Goal: Transaction & Acquisition: Subscribe to service/newsletter

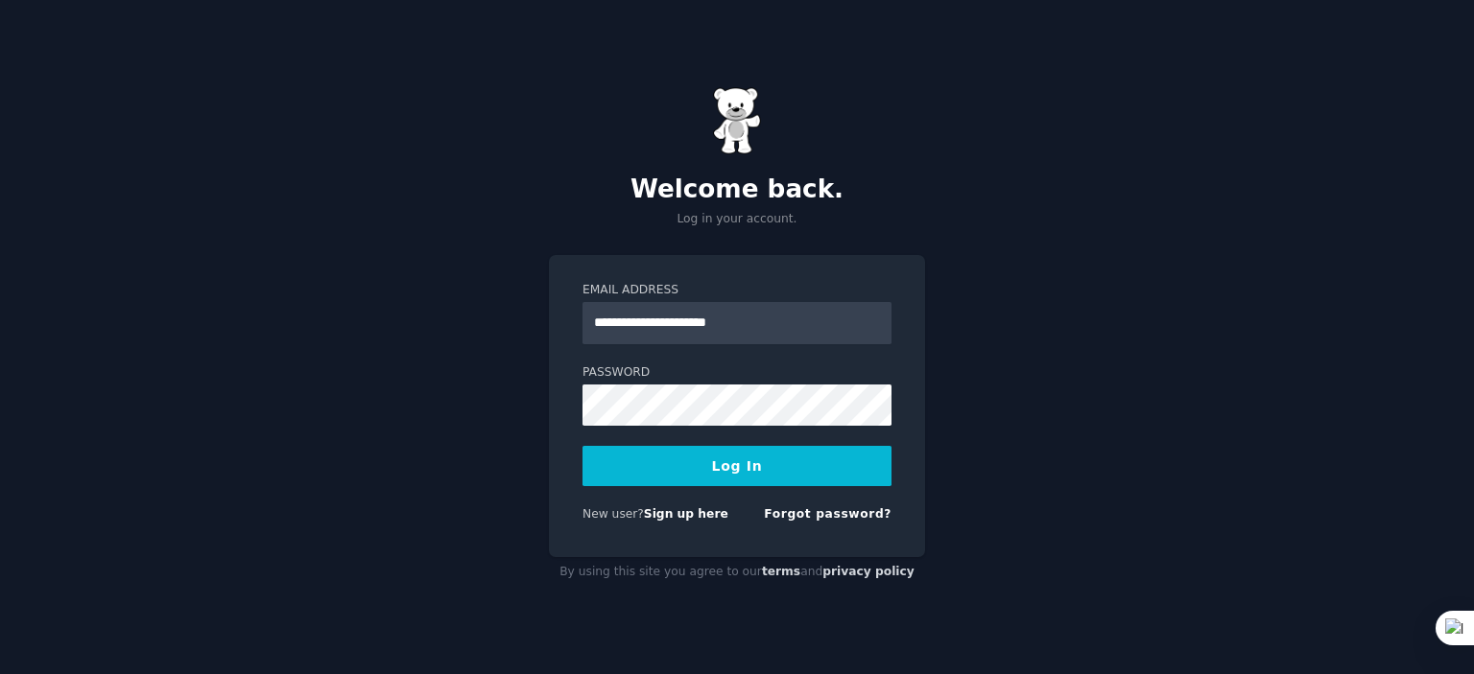
type input "**********"
click at [559, 387] on div "**********" at bounding box center [737, 406] width 376 height 302
click at [580, 409] on div "**********" at bounding box center [737, 406] width 376 height 302
click at [697, 466] on button "Log In" at bounding box center [736, 466] width 309 height 40
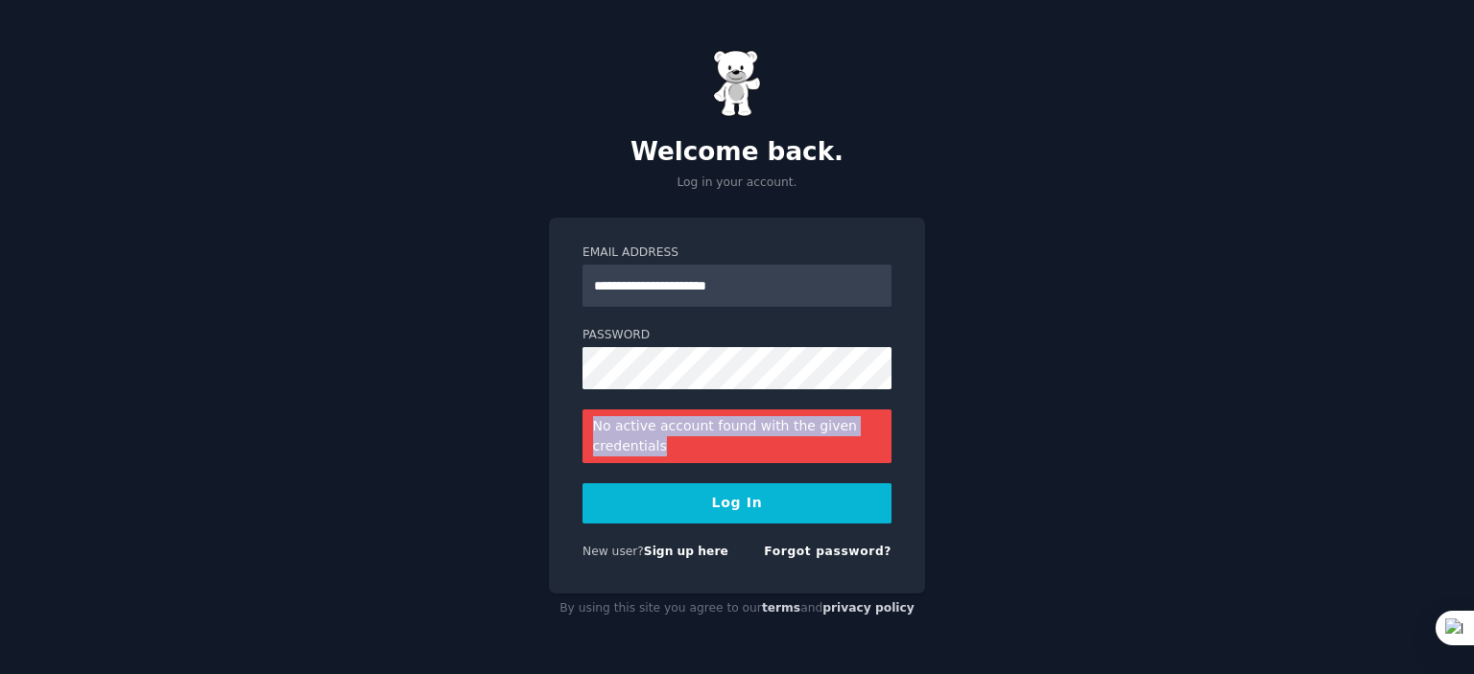
drag, startPoint x: 686, startPoint y: 448, endPoint x: 580, endPoint y: 429, distance: 107.3
click at [580, 429] on div "**********" at bounding box center [737, 406] width 376 height 376
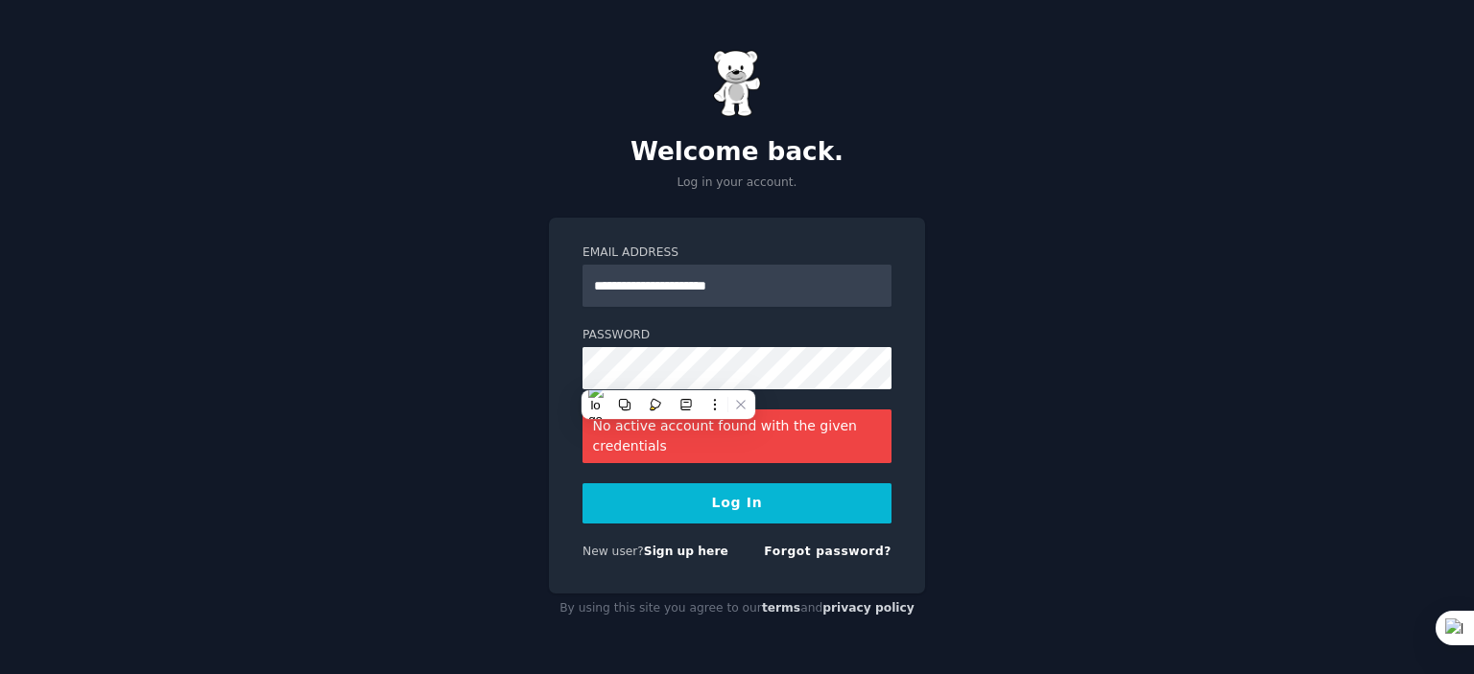
click at [748, 575] on div "**********" at bounding box center [737, 406] width 376 height 376
click at [707, 555] on link "Sign up here" at bounding box center [686, 551] width 84 height 13
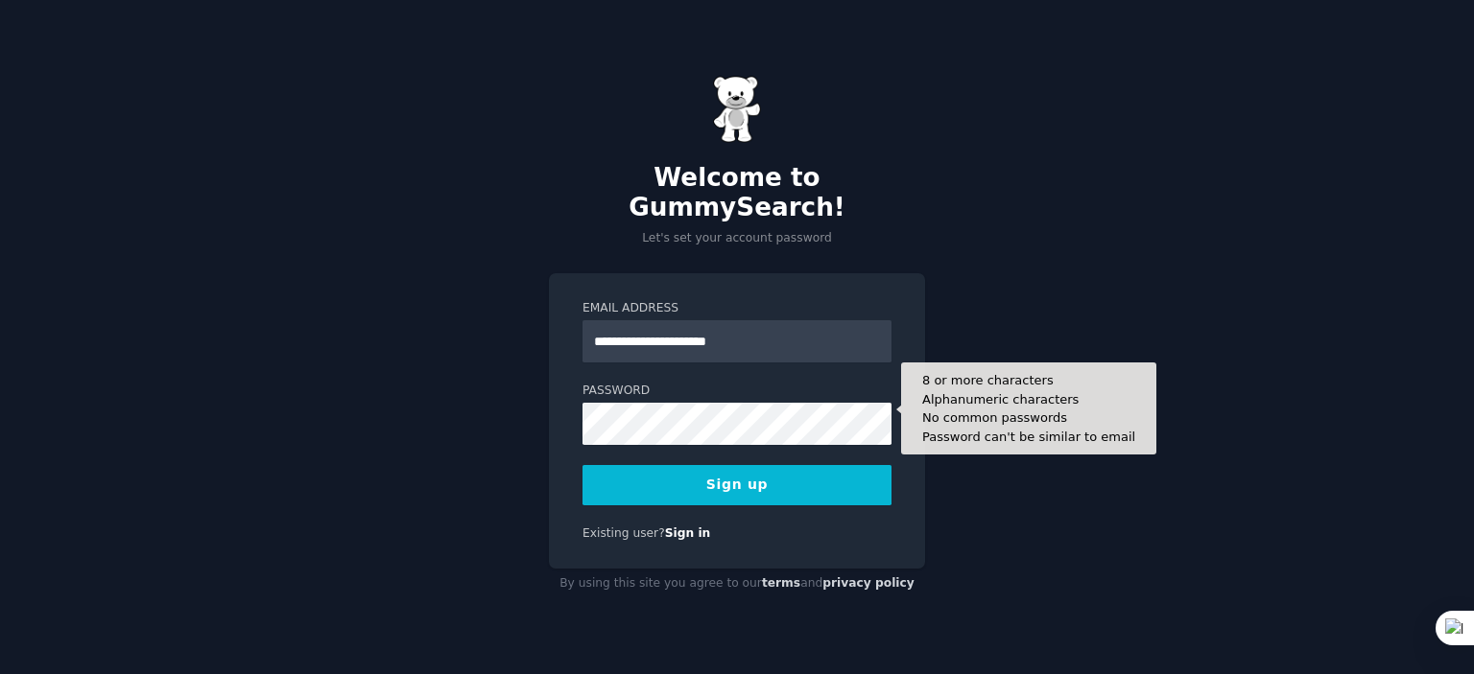
type input "**********"
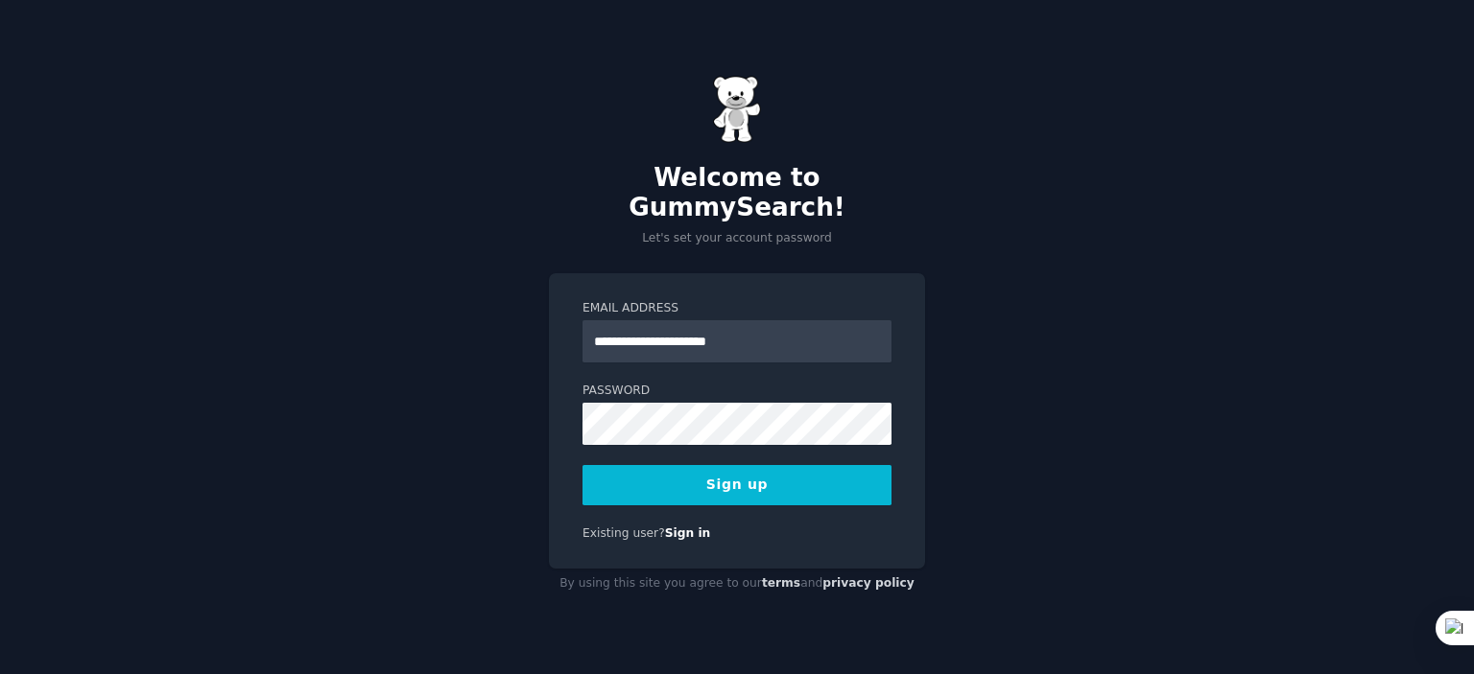
click at [668, 483] on button "Sign up" at bounding box center [736, 485] width 309 height 40
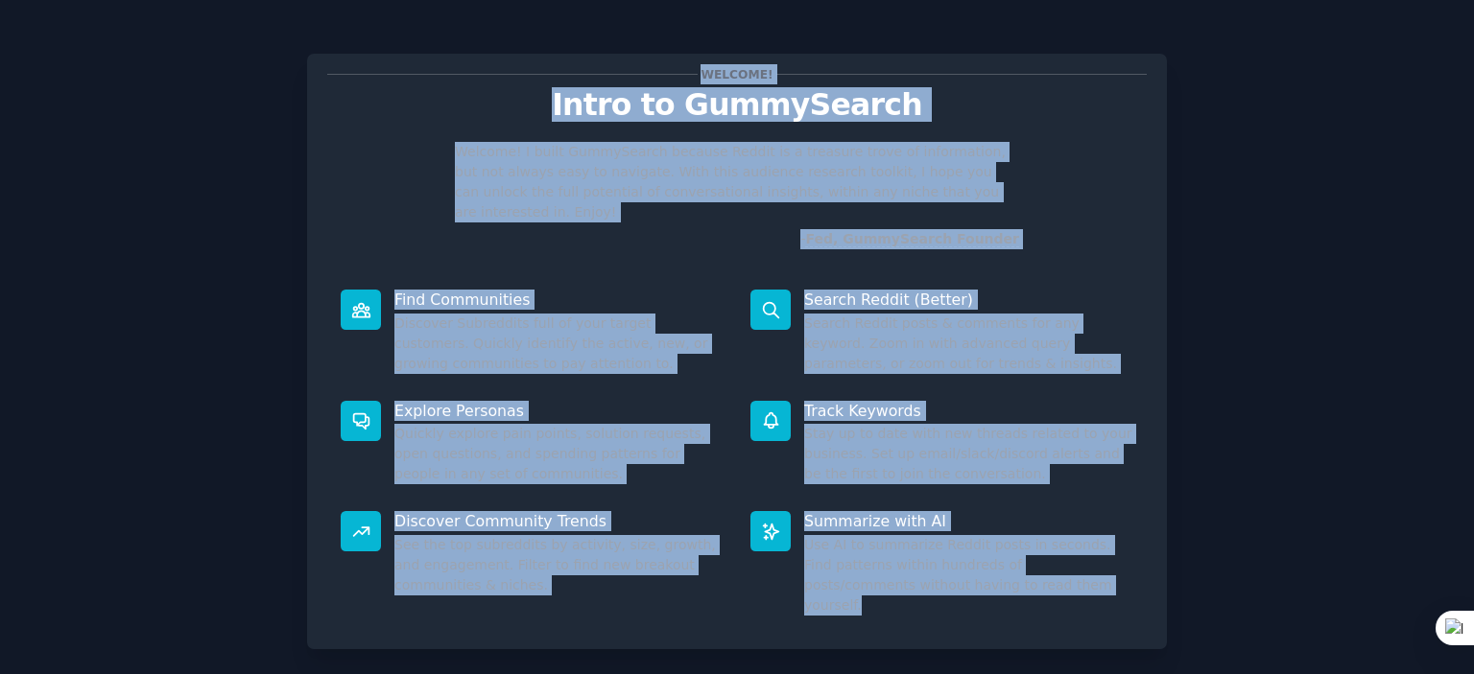
drag, startPoint x: 456, startPoint y: 74, endPoint x: 1084, endPoint y: 597, distance: 817.5
click at [1084, 597] on div "Welcome! Intro to GummySearch Welcome! I built GummySearch because Reddit is a …" at bounding box center [737, 352] width 860 height 596
click at [1101, 626] on icon at bounding box center [1102, 625] width 13 height 13
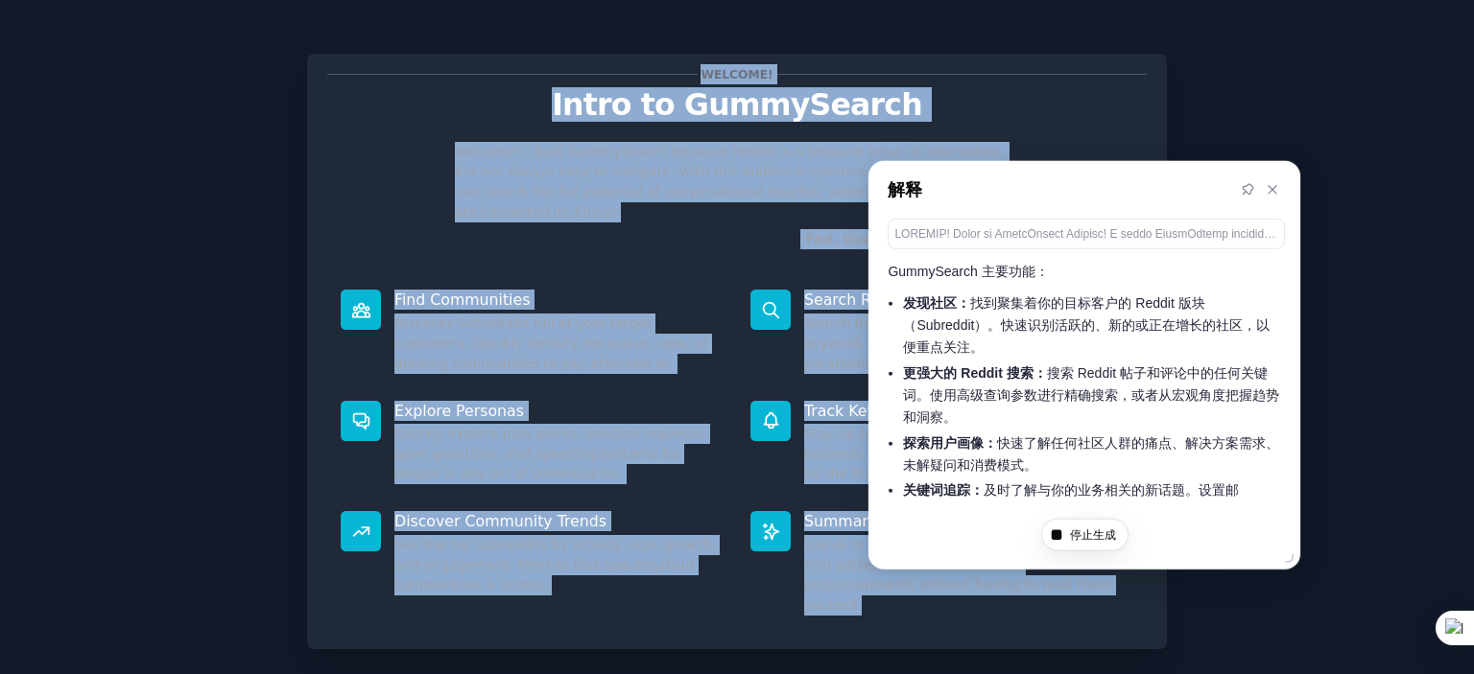
scroll to position [386, 0]
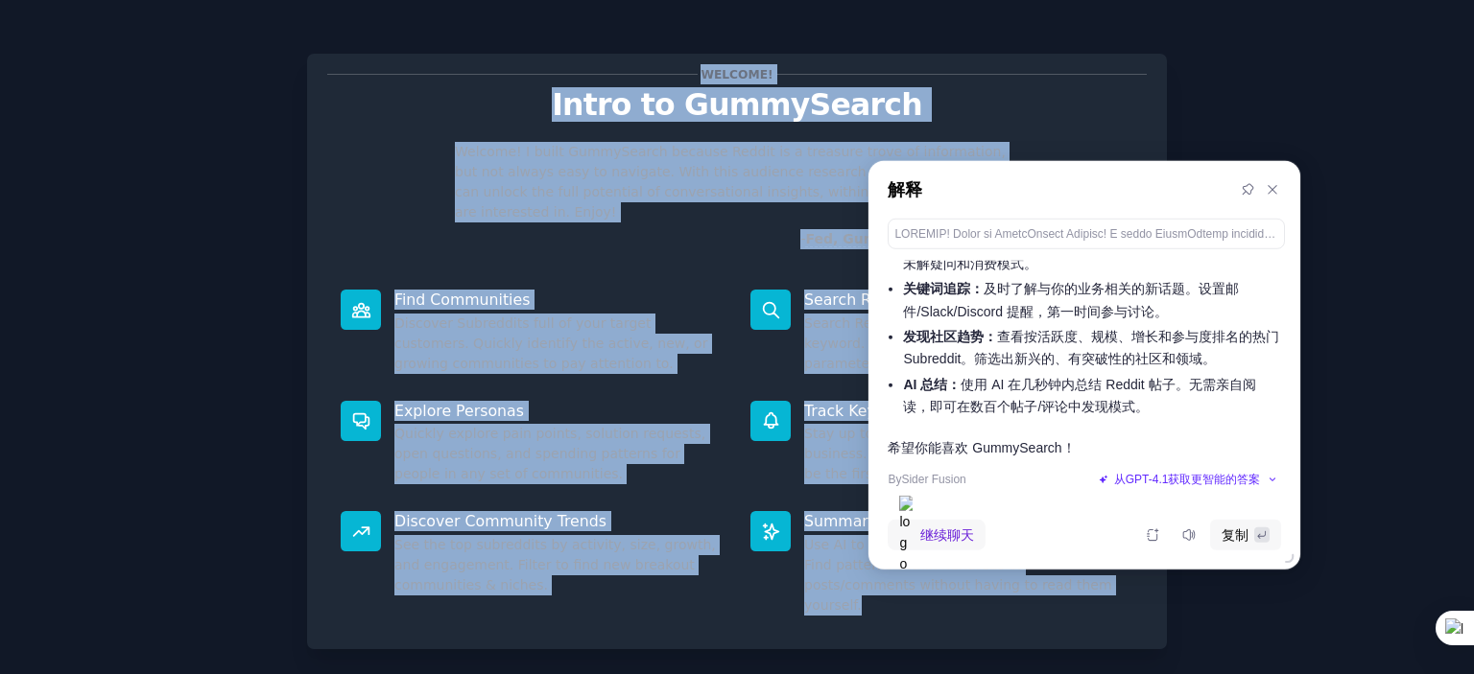
click at [682, 240] on p "- Fed, GummySearch Founder" at bounding box center [737, 239] width 564 height 20
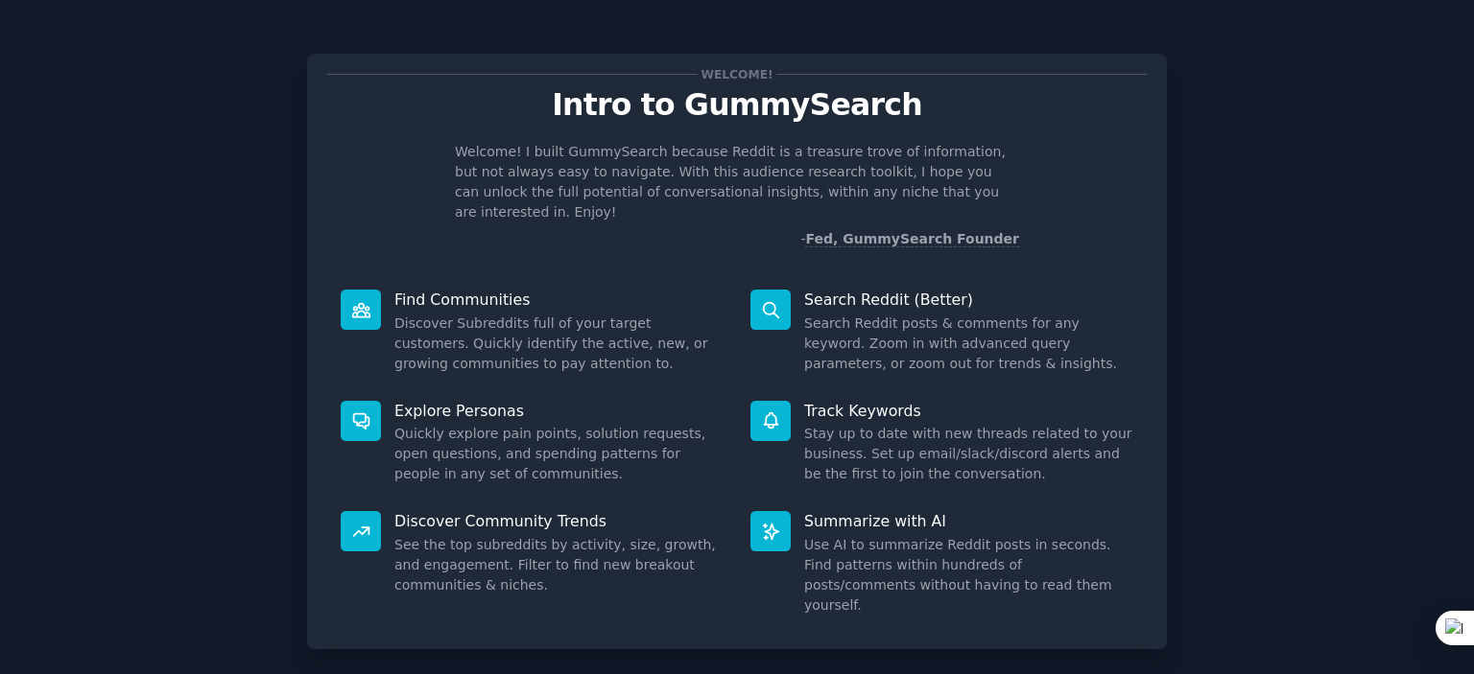
scroll to position [96, 0]
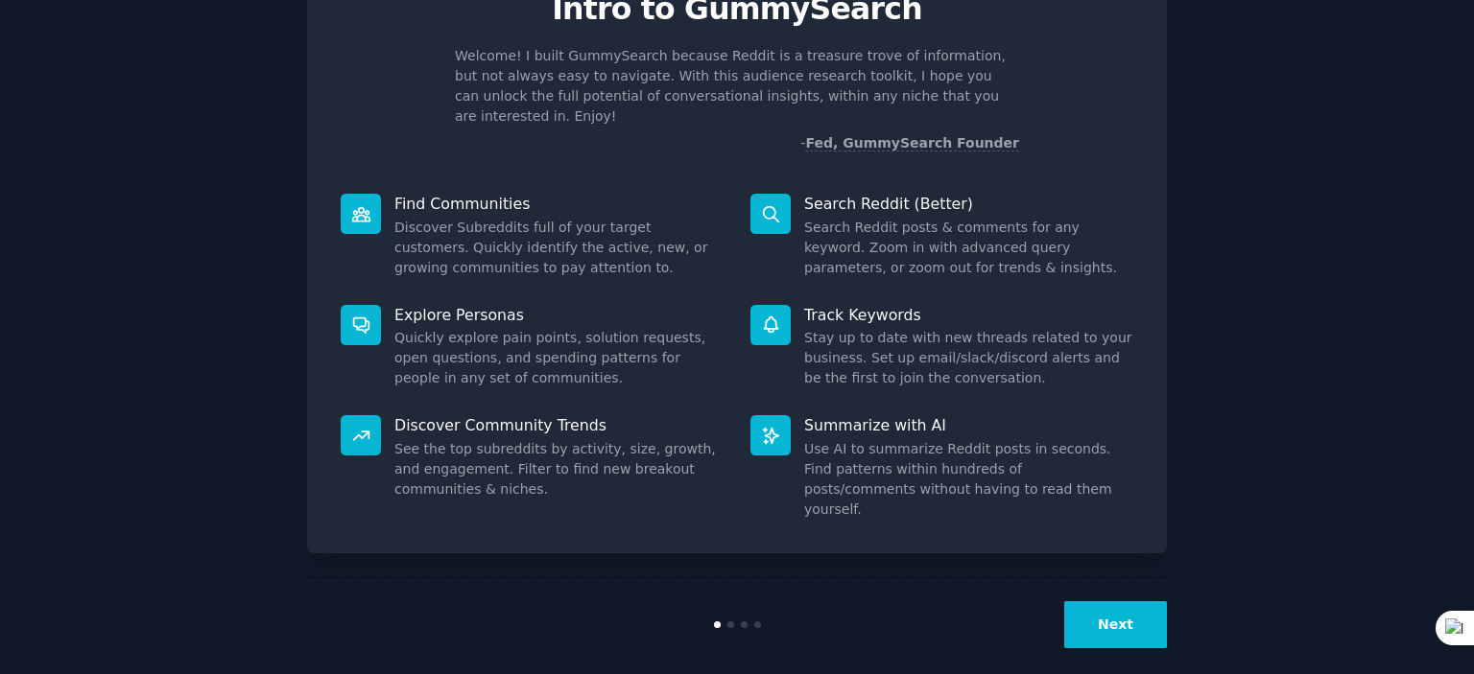
click at [1104, 604] on button "Next" at bounding box center [1115, 625] width 103 height 47
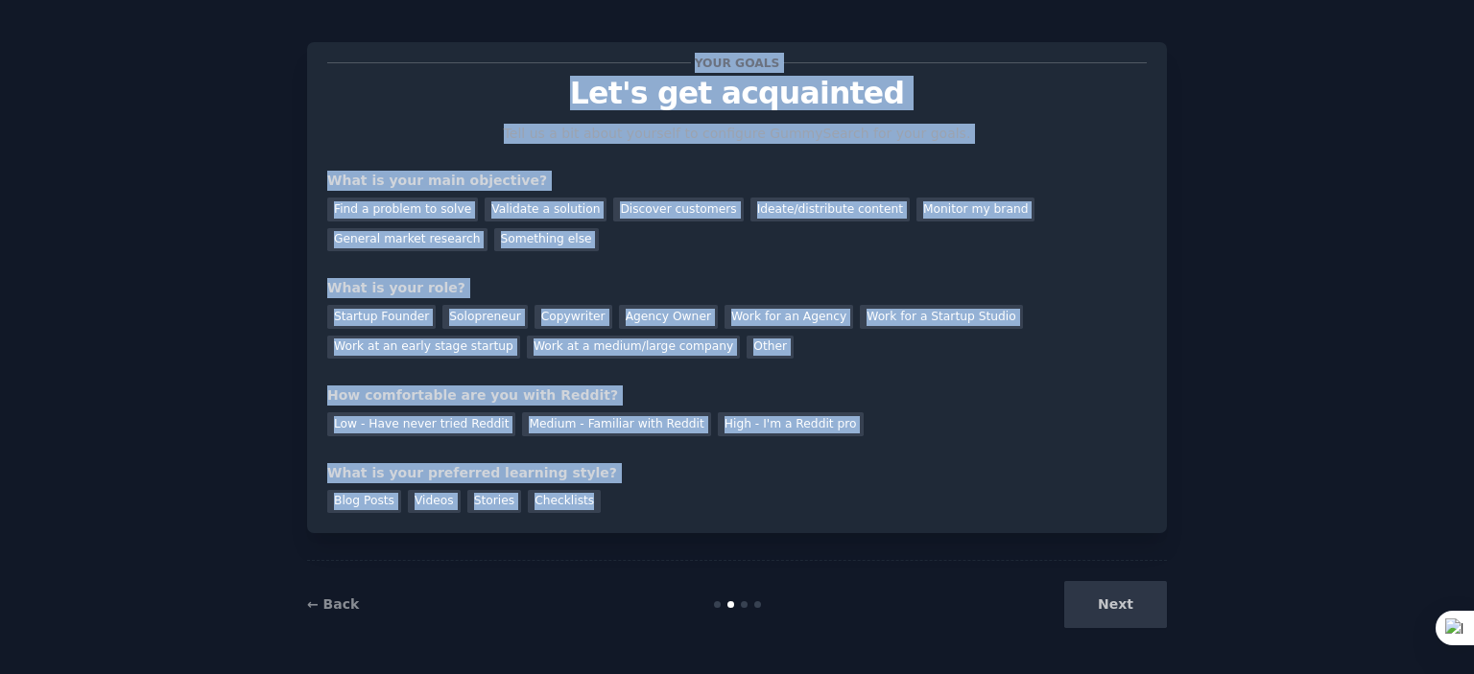
drag, startPoint x: 319, startPoint y: 52, endPoint x: 1092, endPoint y: 530, distance: 908.9
click at [1092, 530] on div "Your goals Let's get acquainted Tell us a bit about yourself to configure Gummy…" at bounding box center [737, 287] width 860 height 491
click at [1108, 554] on icon at bounding box center [1109, 560] width 11 height 12
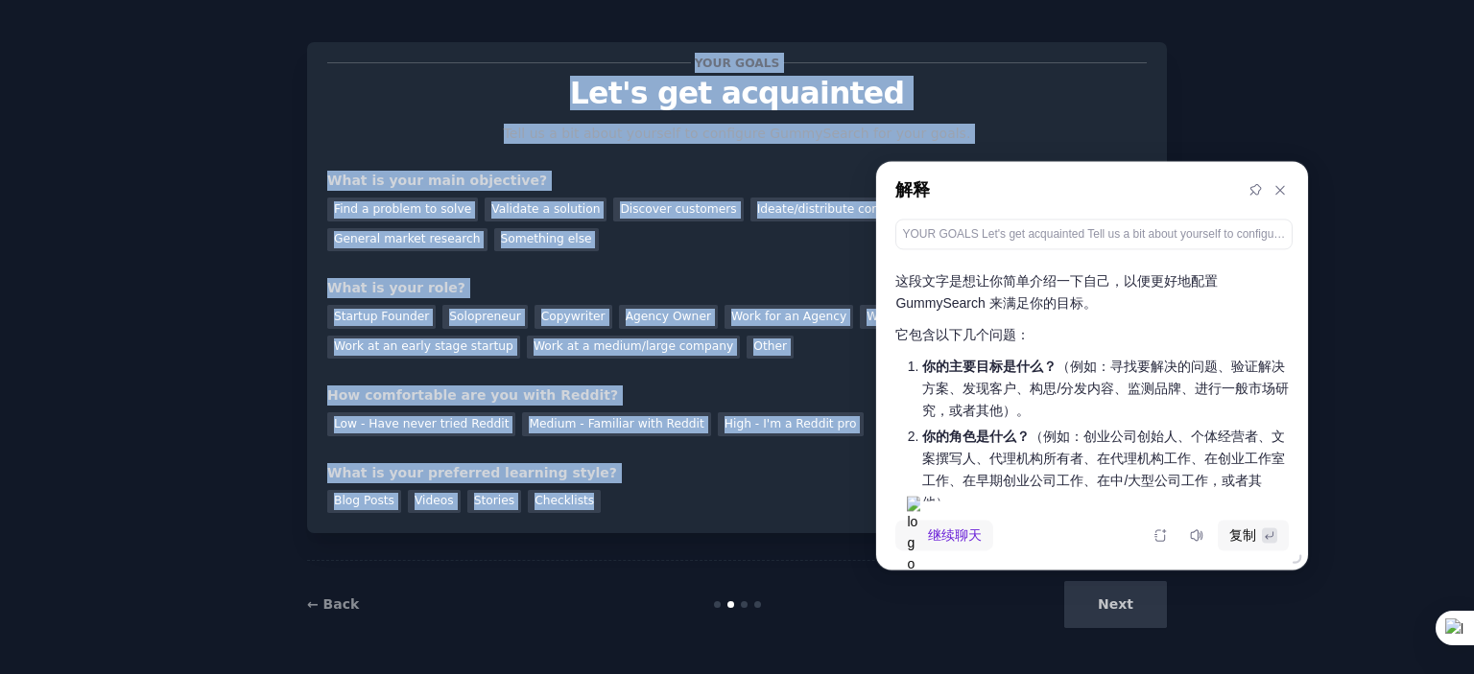
scroll to position [0, 0]
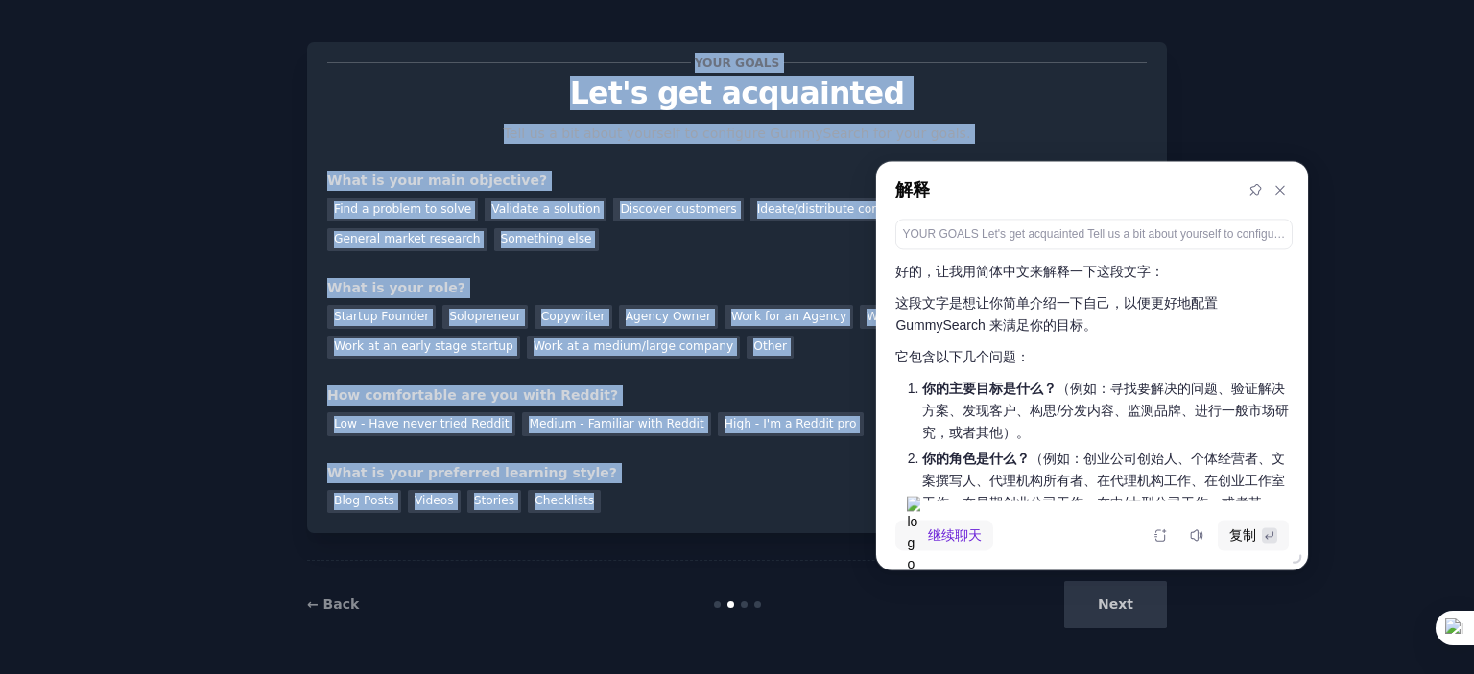
click at [721, 461] on div "Your goals Let's get acquainted Tell us a bit about yourself to configure Gummy…" at bounding box center [736, 287] width 819 height 451
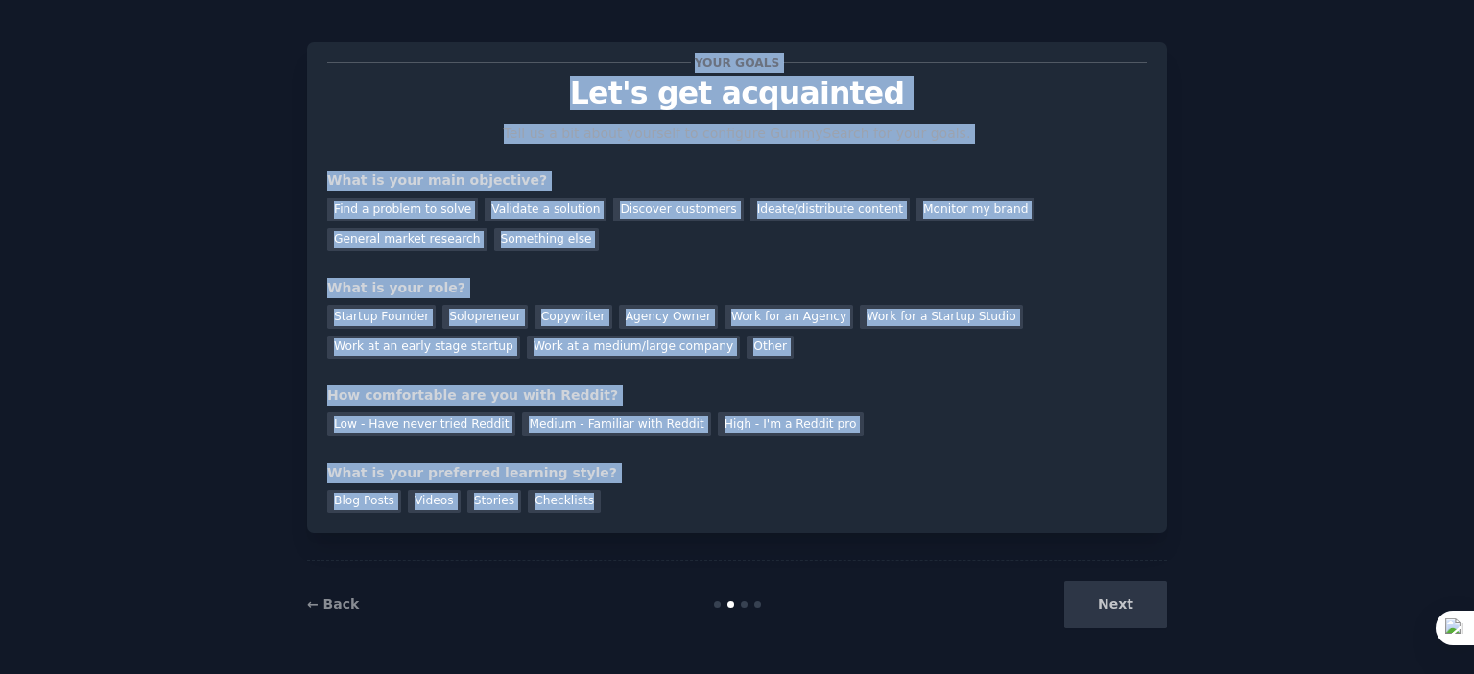
click at [897, 474] on div "What is your preferred learning style?" at bounding box center [736, 473] width 819 height 20
click at [873, 487] on div "Blog Posts Videos Stories Checklists" at bounding box center [736, 499] width 819 height 31
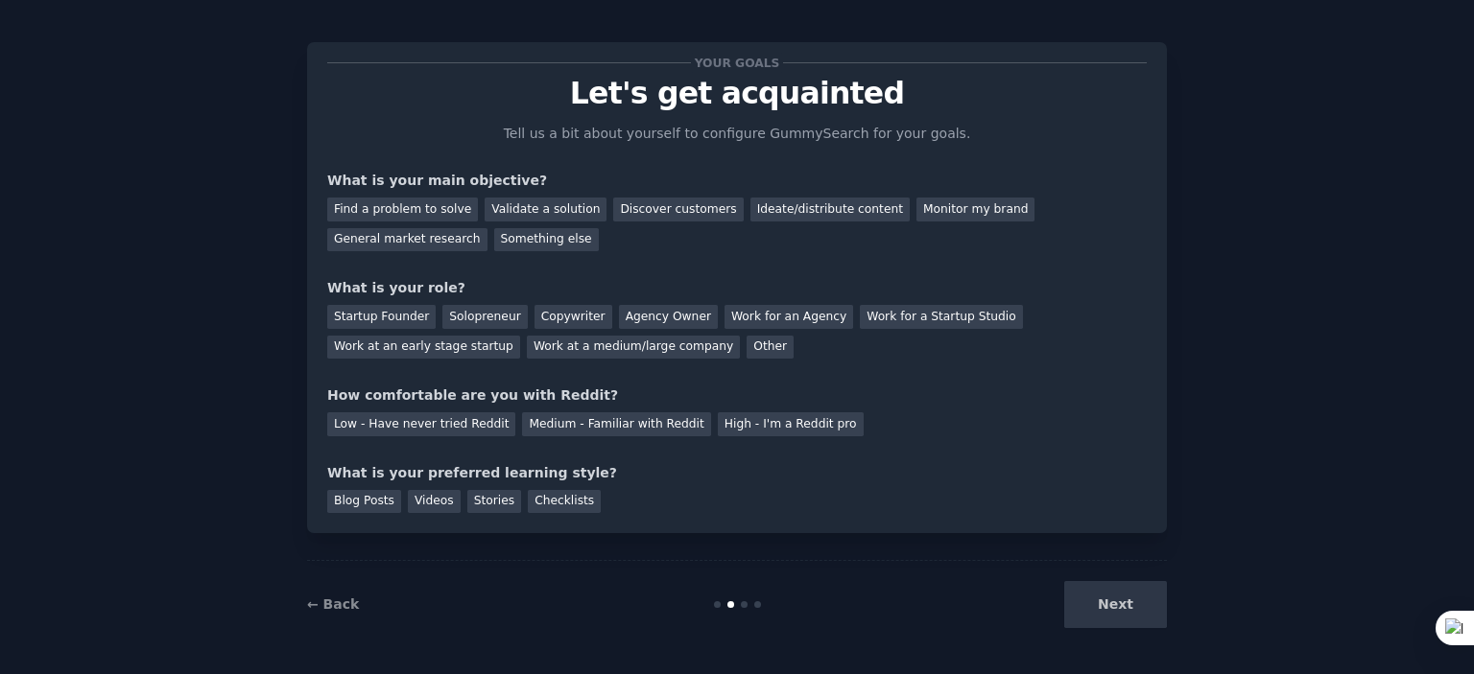
click at [874, 486] on div "Blog Posts Videos Stories Checklists" at bounding box center [736, 499] width 819 height 31
click at [391, 201] on div "Find a problem to solve" at bounding box center [402, 210] width 151 height 24
click at [396, 308] on div "Startup Founder" at bounding box center [381, 317] width 108 height 24
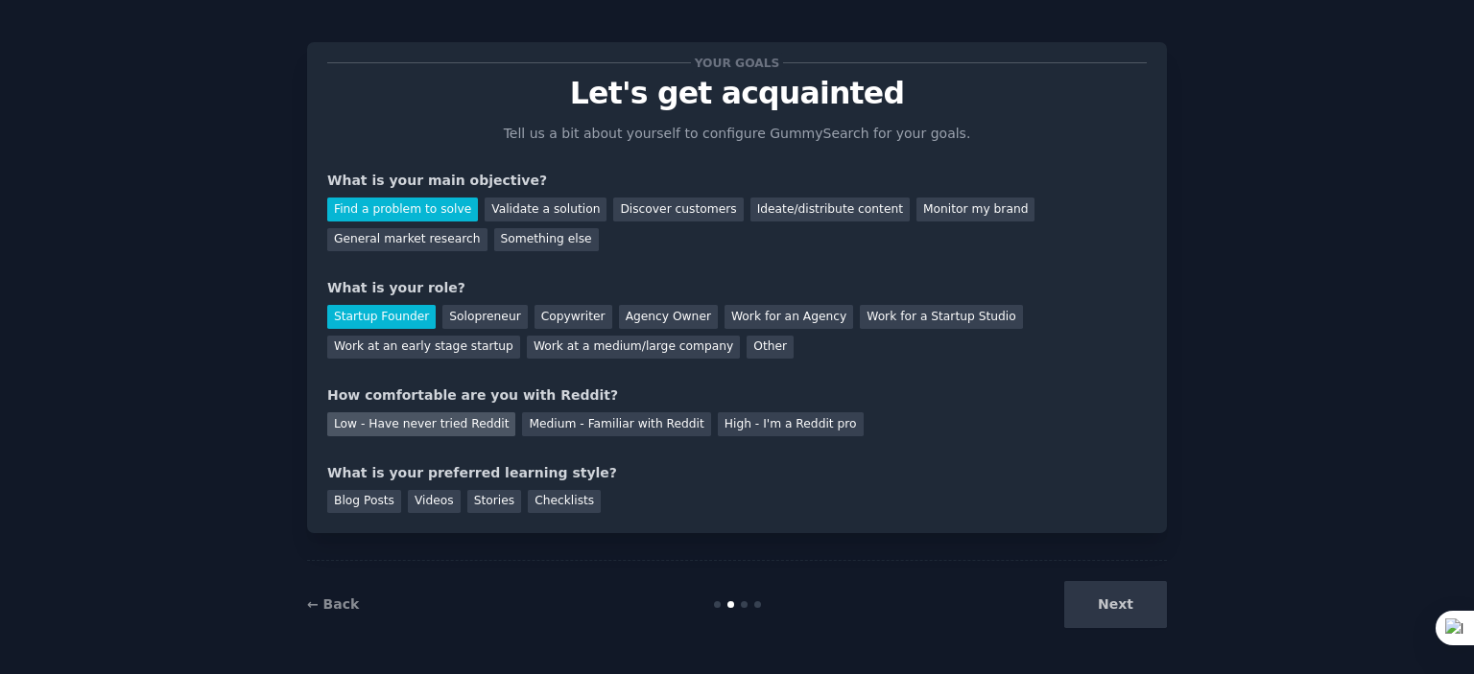
click at [383, 417] on div "Low - Have never tried Reddit" at bounding box center [421, 425] width 188 height 24
click at [348, 506] on div "Blog Posts" at bounding box center [364, 502] width 74 height 24
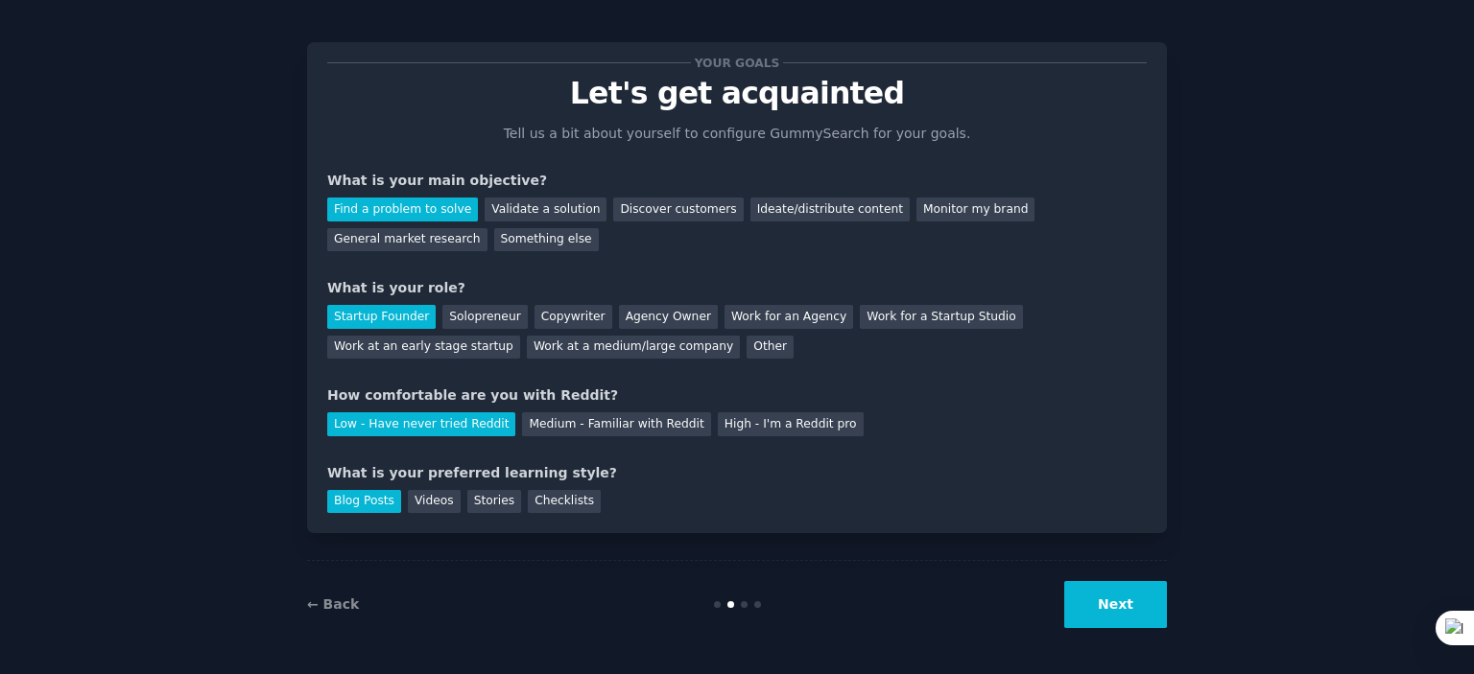
click at [1098, 605] on button "Next" at bounding box center [1115, 604] width 103 height 47
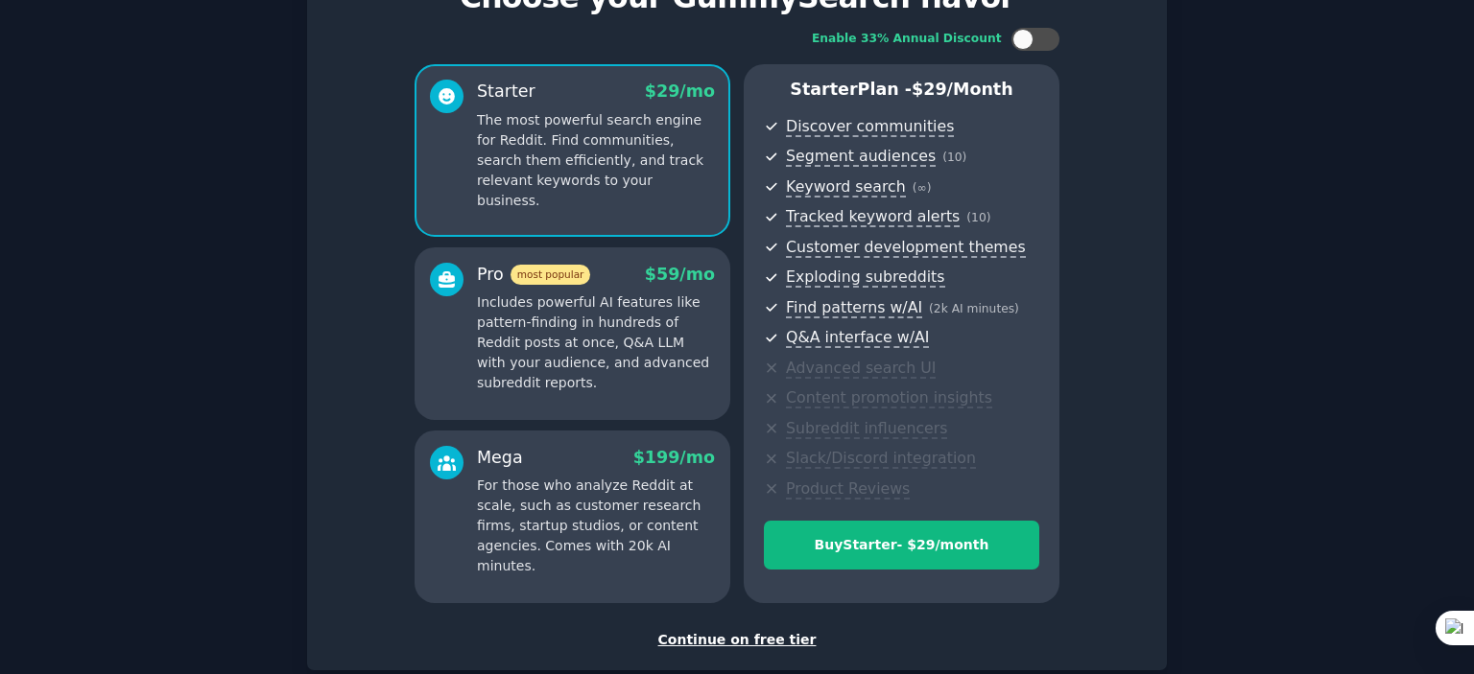
scroll to position [203, 0]
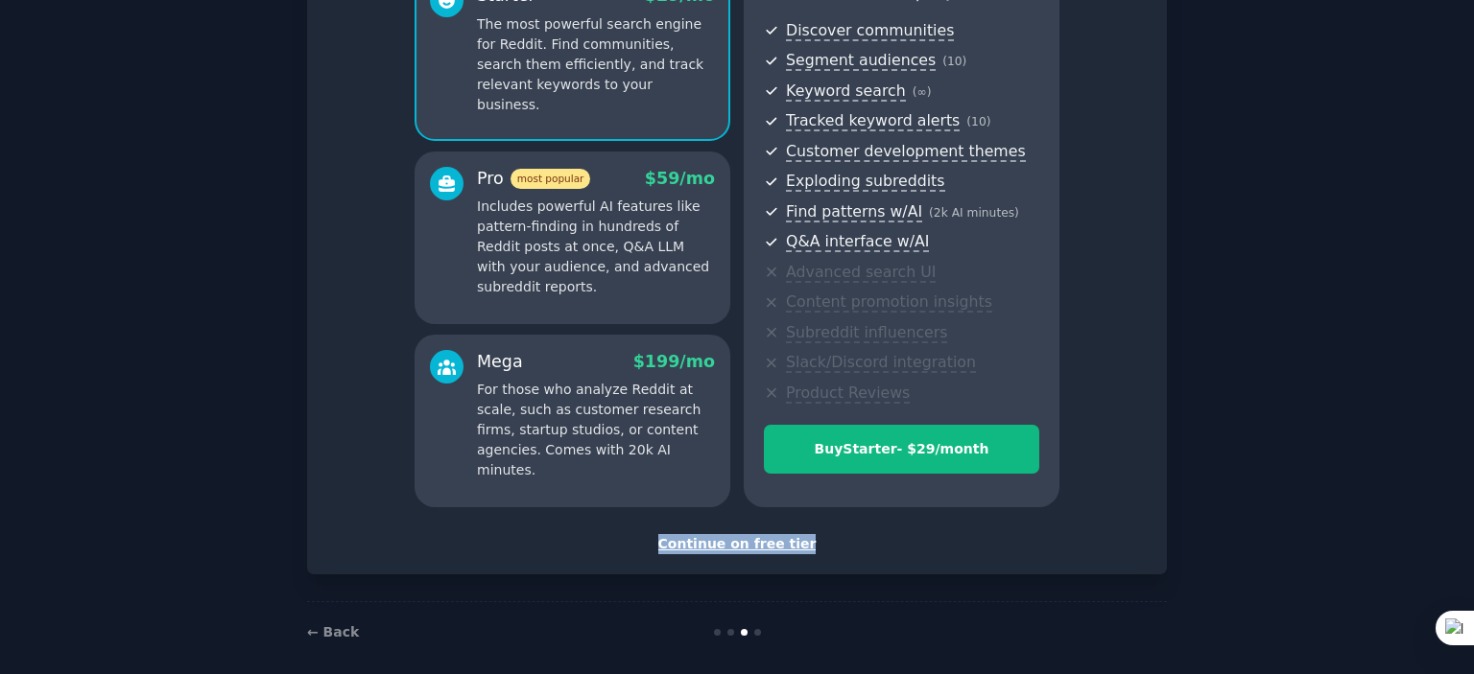
drag, startPoint x: 596, startPoint y: 540, endPoint x: 820, endPoint y: 555, distance: 225.0
click at [820, 555] on div "Set up your account Choose your GummySearch flavor Enable 33% Annual Discount S…" at bounding box center [737, 212] width 860 height 724
click at [971, 552] on div "Continue on free tier" at bounding box center [736, 544] width 819 height 20
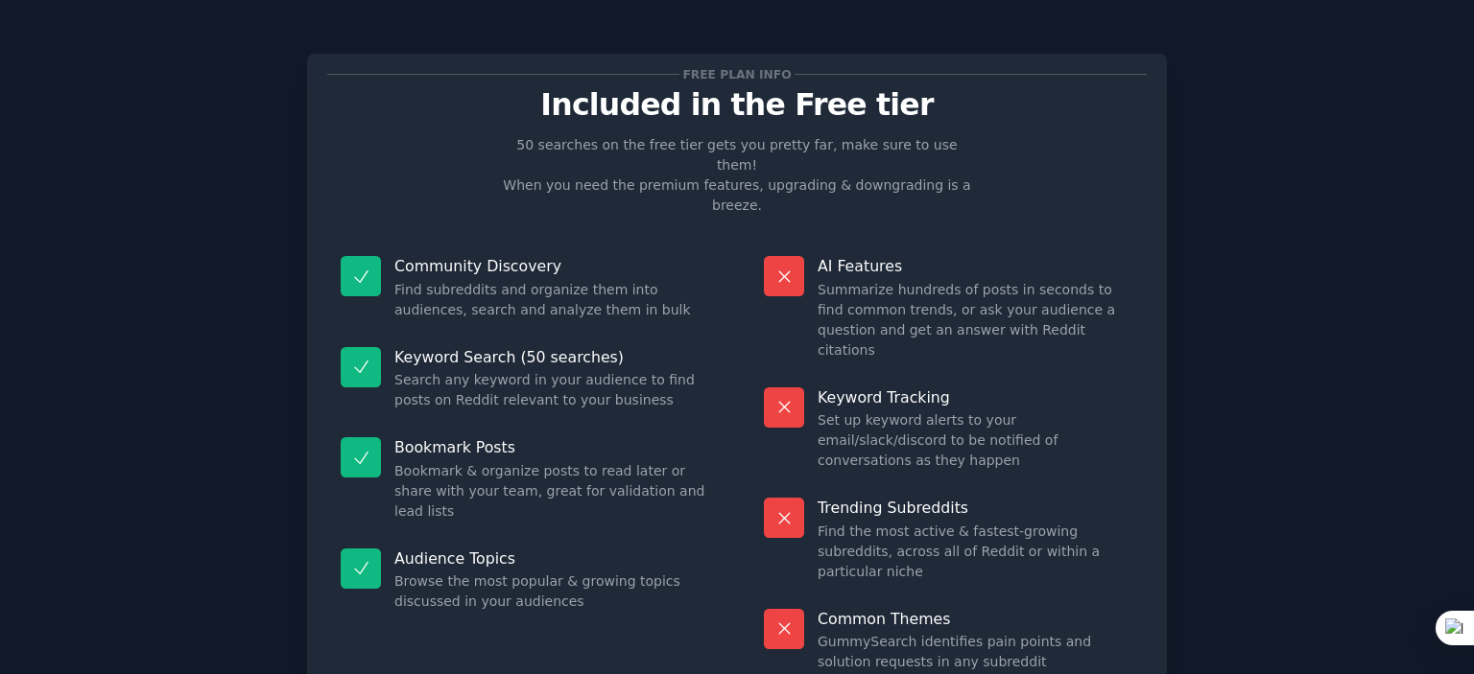
scroll to position [96, 0]
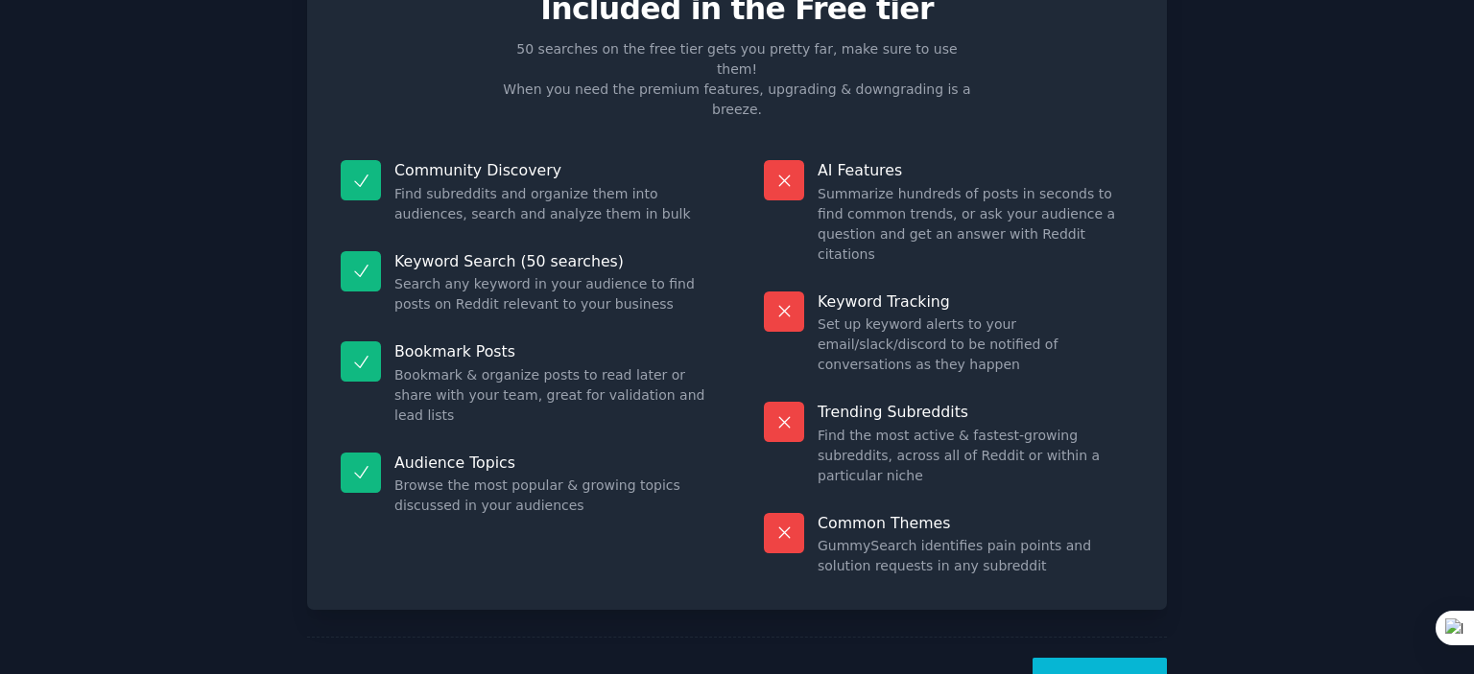
click at [1087, 658] on button "Let's Go!" at bounding box center [1099, 681] width 134 height 47
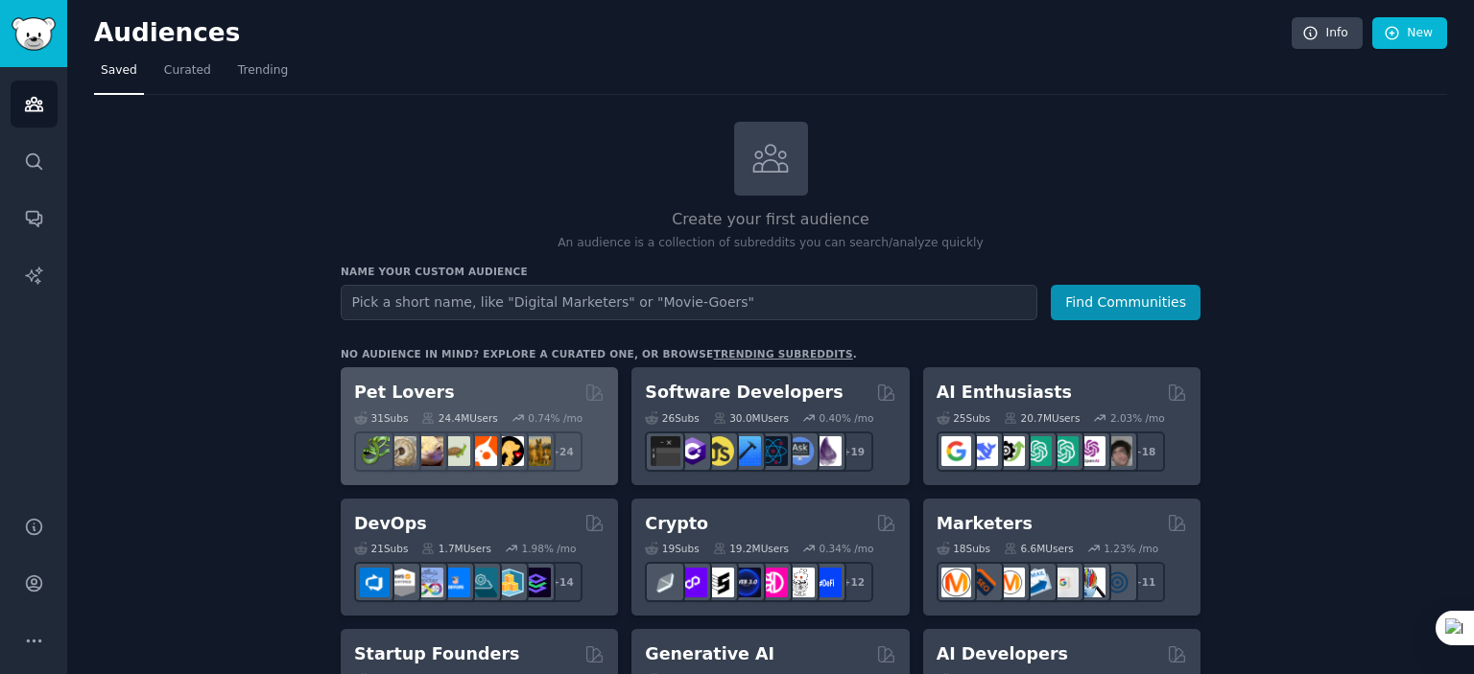
click at [531, 398] on div "Pet Lovers Curated by GummySearch" at bounding box center [479, 393] width 250 height 24
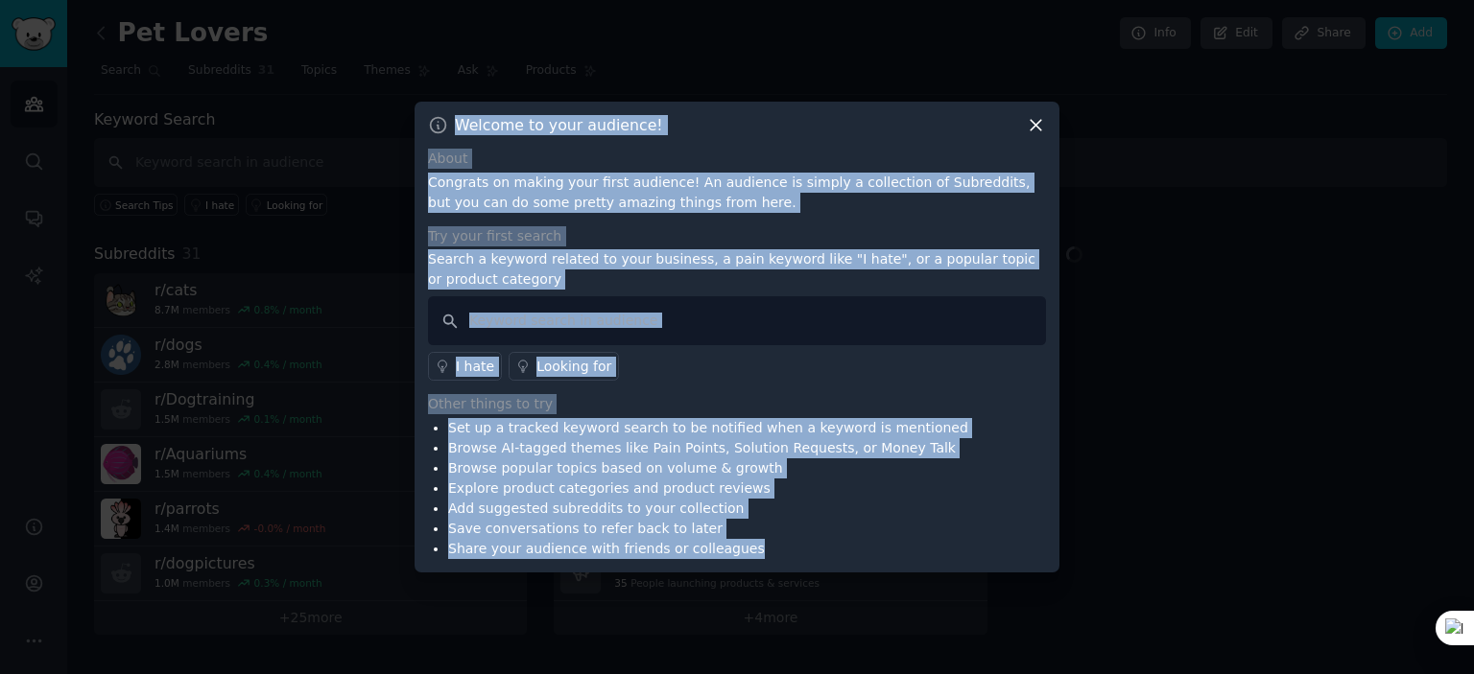
drag, startPoint x: 457, startPoint y: 119, endPoint x: 832, endPoint y: 553, distance: 573.4
click at [832, 553] on div "Welcome to your audience! About Congrats on making your first audience! An audi…" at bounding box center [736, 337] width 645 height 471
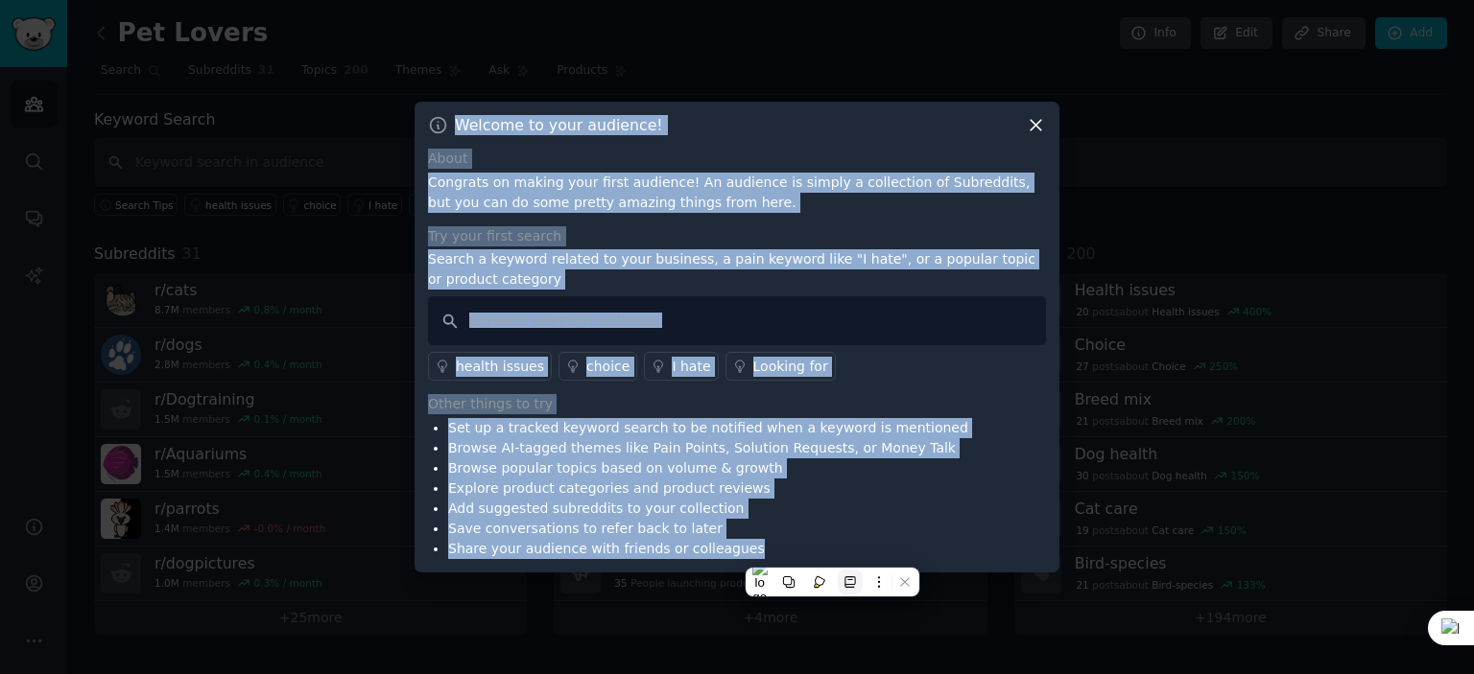
click at [852, 580] on icon at bounding box center [849, 582] width 13 height 13
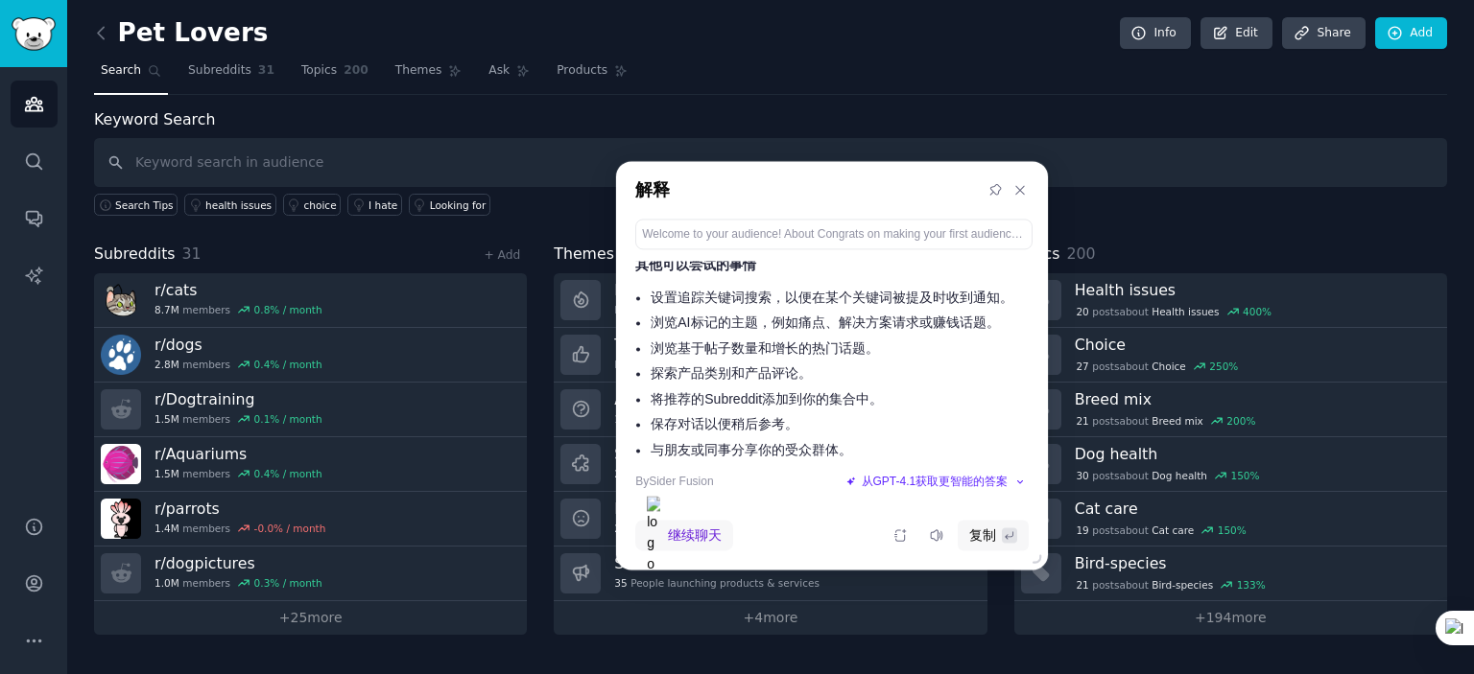
scroll to position [333, 0]
click at [1398, 237] on div "Keyword Search Search Tips health issues choice I hate Looking for Subreddits 3…" at bounding box center [770, 371] width 1353 height 527
